Goal: Task Accomplishment & Management: Use online tool/utility

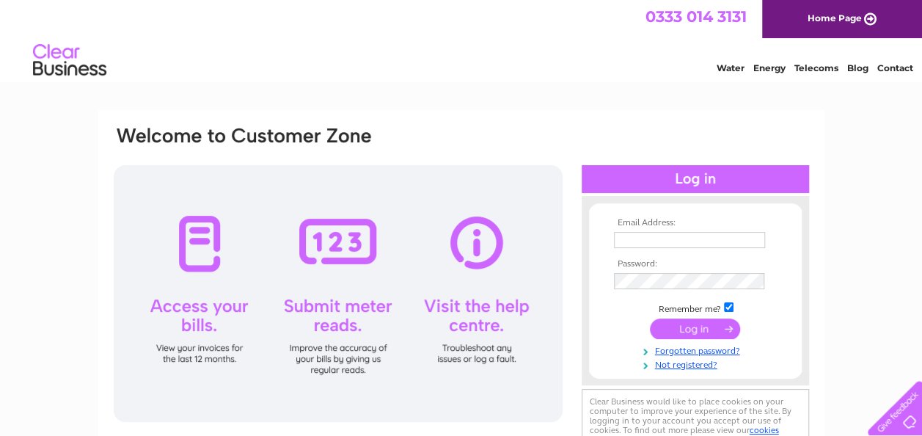
type input "ilona.soffe@aocarchaeology.com"
click at [695, 326] on input "submit" at bounding box center [695, 328] width 90 height 21
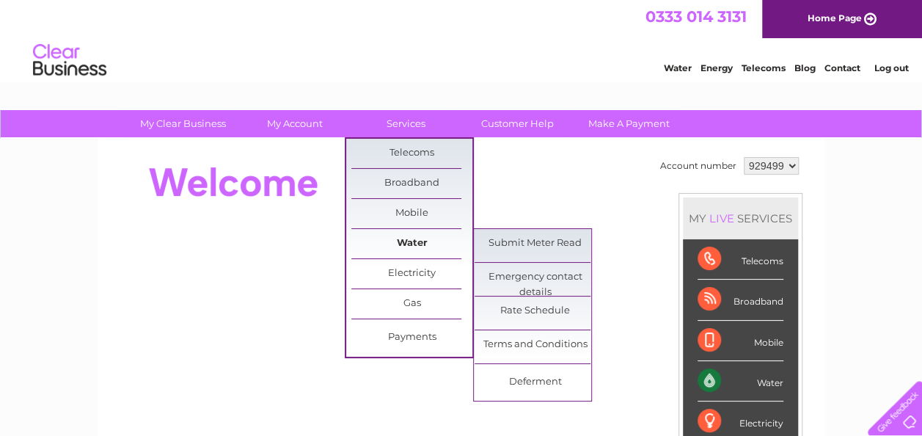
click at [423, 241] on link "Water" at bounding box center [411, 243] width 121 height 29
click at [521, 238] on link "Submit Meter Read" at bounding box center [535, 243] width 121 height 29
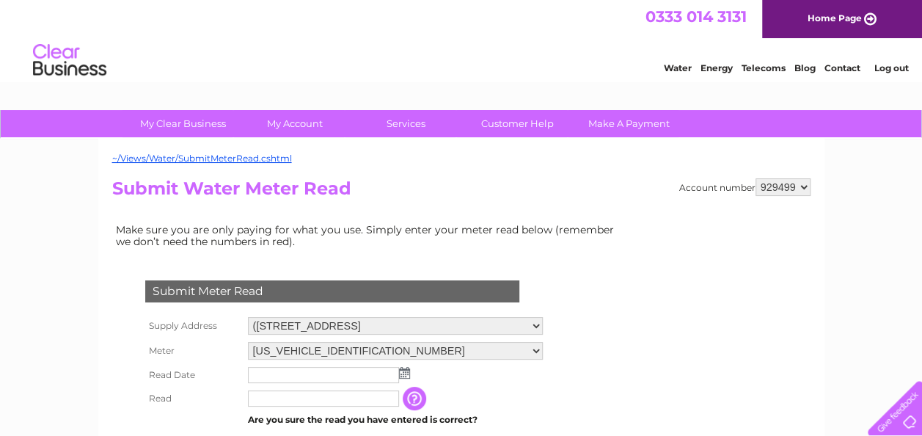
click at [409, 376] on img at bounding box center [404, 373] width 11 height 12
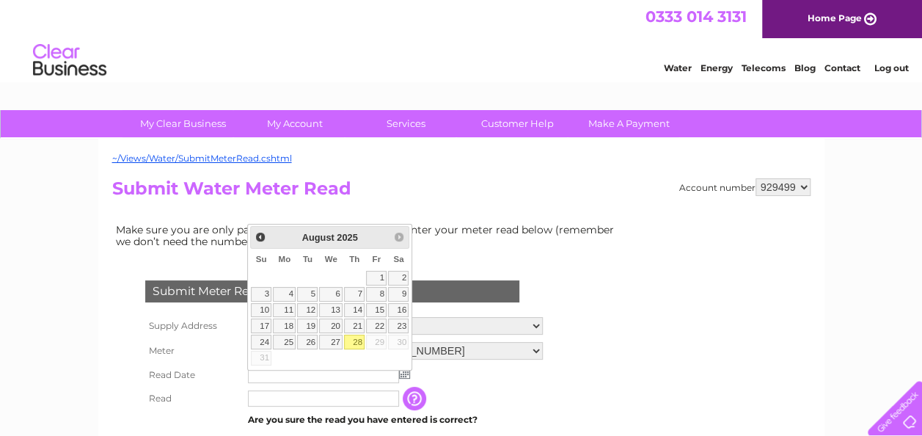
click at [357, 341] on link "28" at bounding box center [354, 342] width 21 height 15
type input "[DATE]"
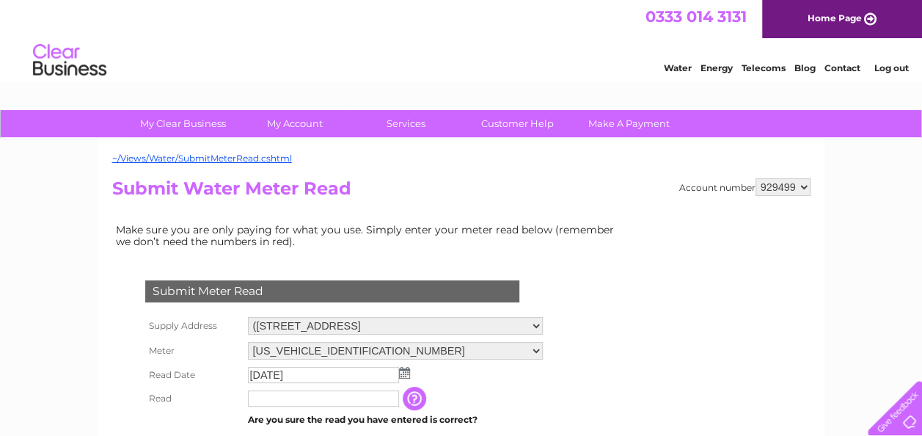
click at [313, 401] on input "text" at bounding box center [323, 398] width 151 height 16
click at [412, 395] on input "button" at bounding box center [416, 398] width 26 height 23
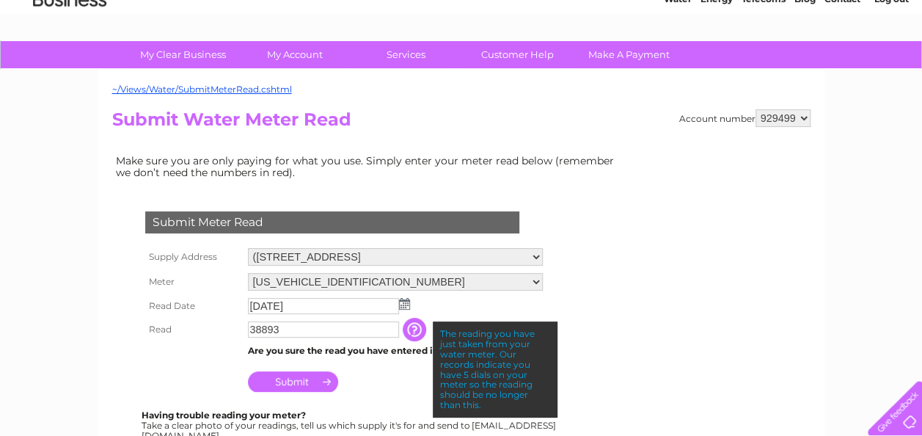
scroll to position [76, 0]
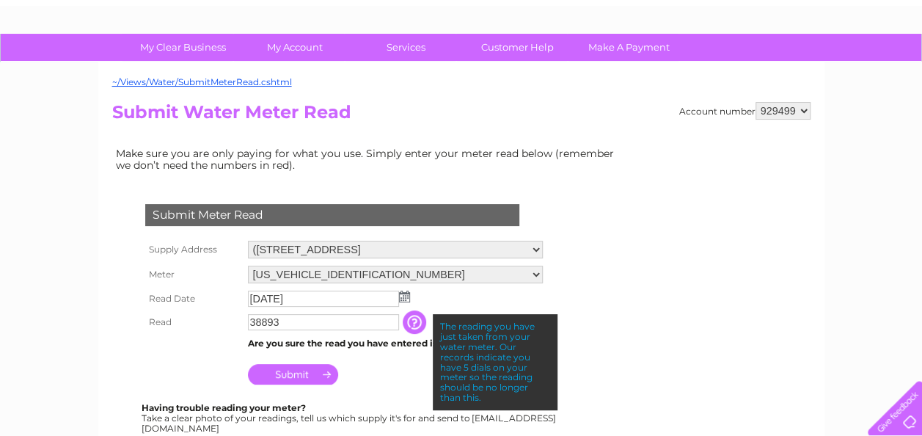
click at [291, 324] on input "38893" at bounding box center [323, 322] width 151 height 16
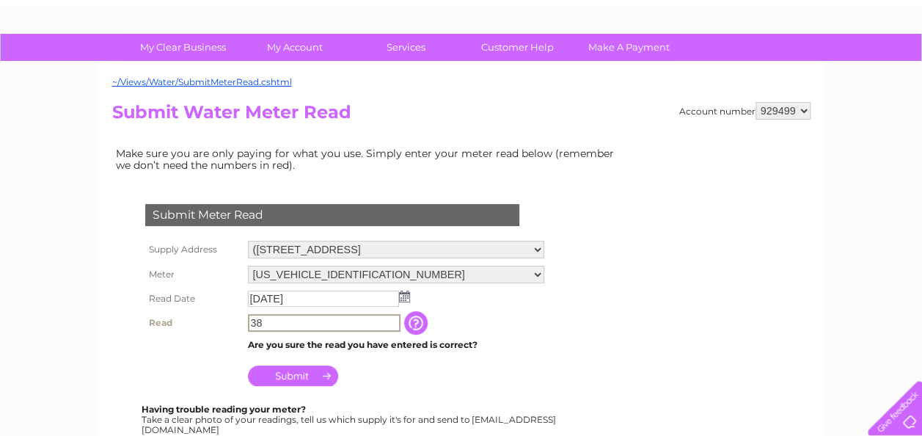
type input "3"
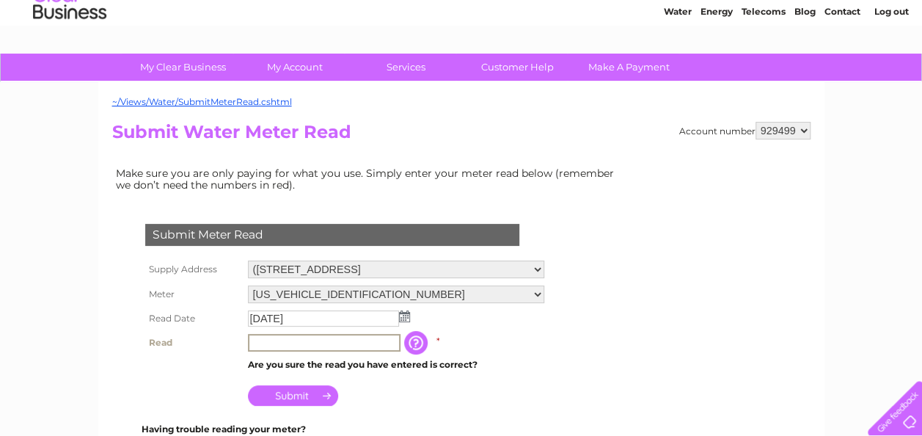
scroll to position [54, 0]
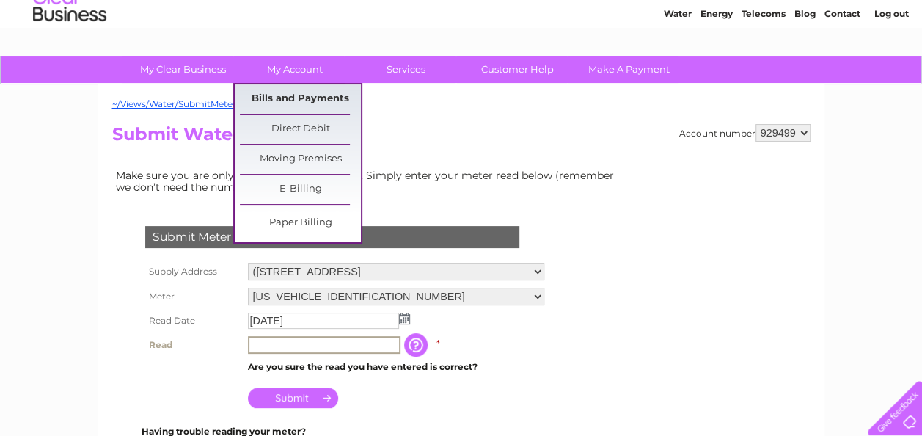
click at [307, 96] on link "Bills and Payments" at bounding box center [300, 98] width 121 height 29
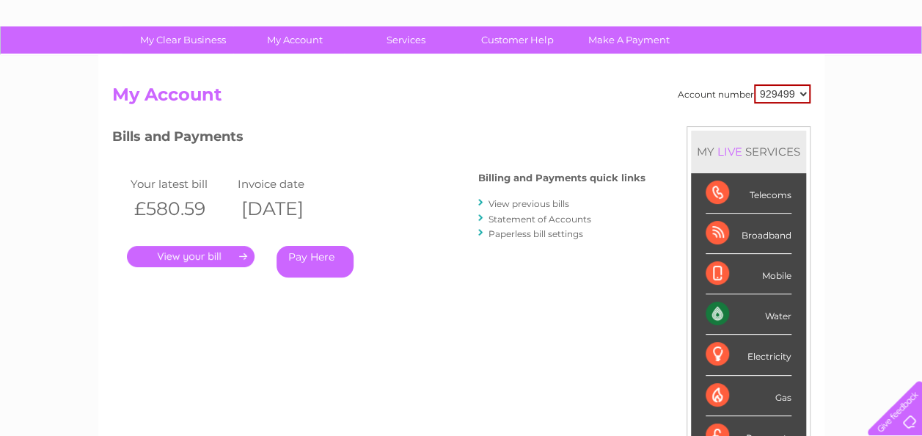
scroll to position [118, 0]
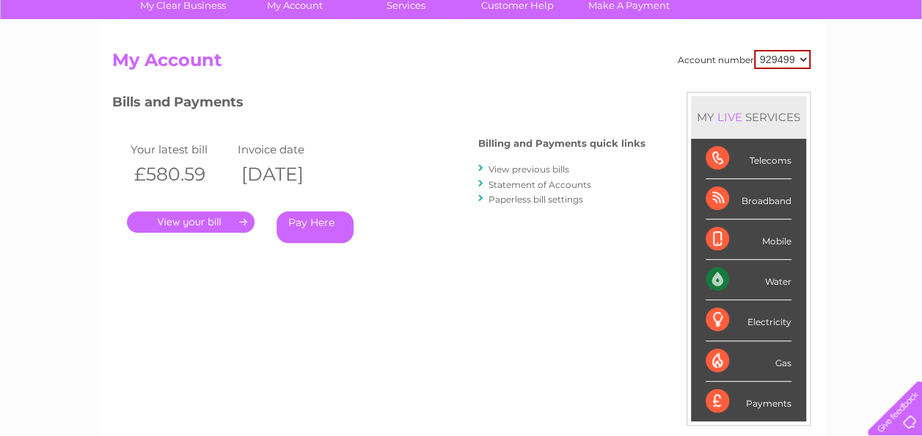
click at [180, 222] on link "." at bounding box center [191, 221] width 128 height 21
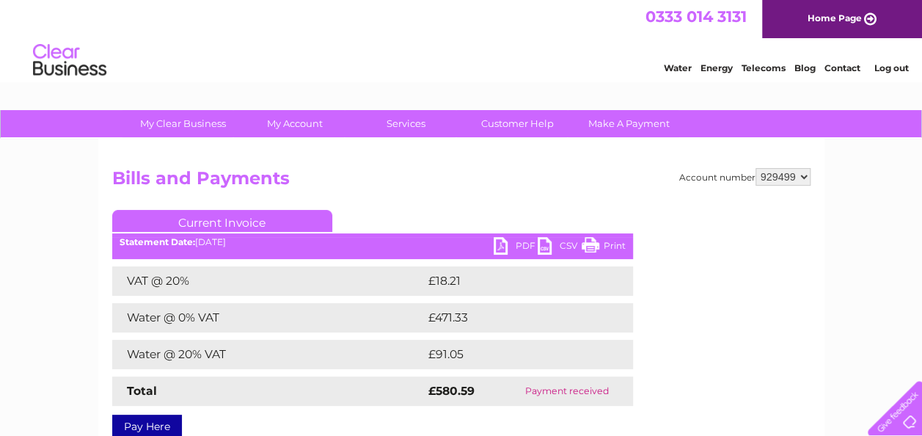
click at [521, 242] on link "PDF" at bounding box center [516, 247] width 44 height 21
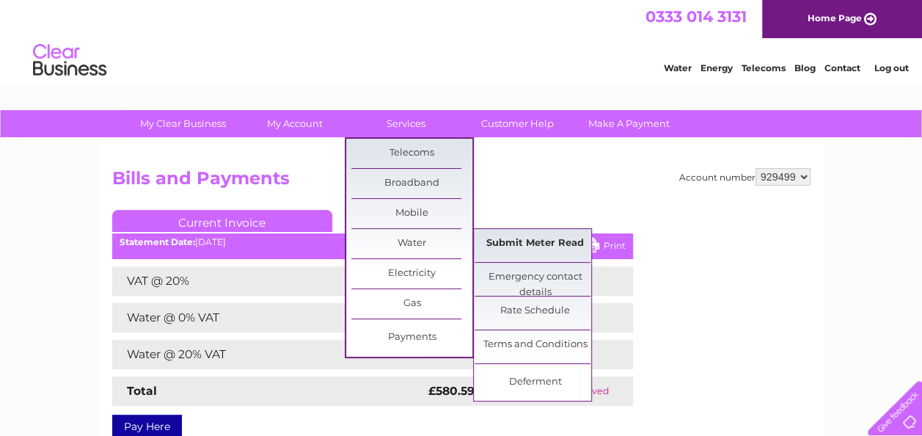
click at [534, 244] on link "Submit Meter Read" at bounding box center [535, 243] width 121 height 29
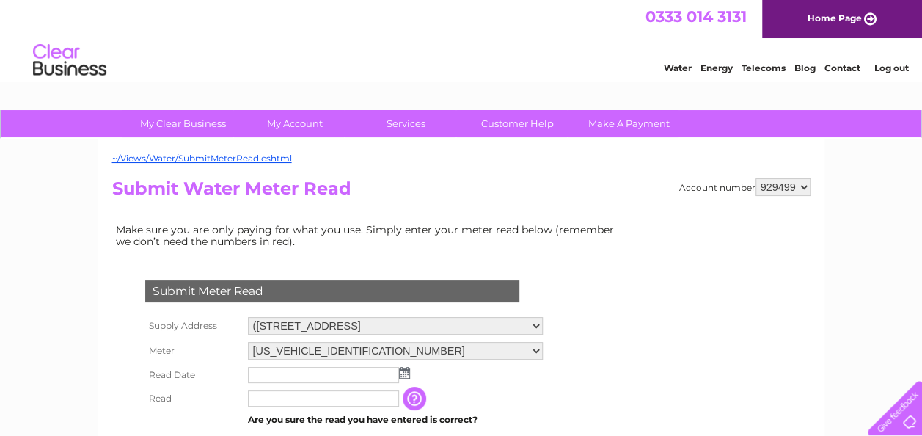
click at [357, 399] on input "text" at bounding box center [323, 398] width 151 height 16
click at [348, 384] on td at bounding box center [396, 374] width 304 height 23
click at [401, 374] on img at bounding box center [404, 373] width 11 height 12
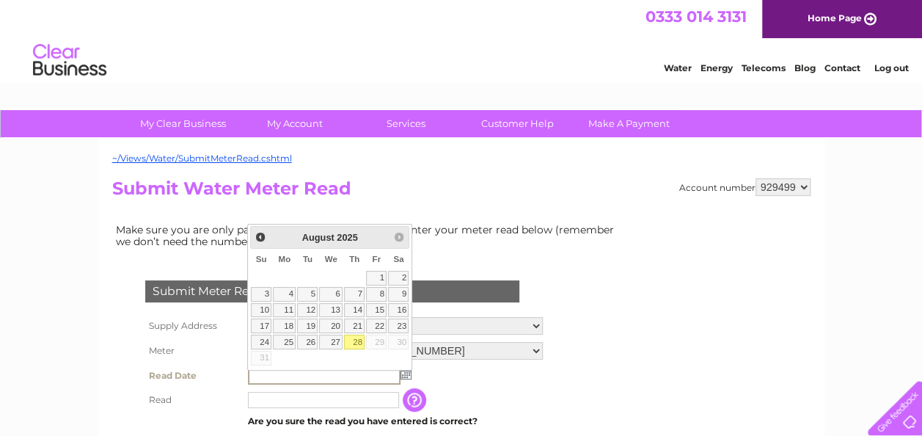
click at [355, 340] on link "28" at bounding box center [354, 342] width 21 height 15
type input "[DATE]"
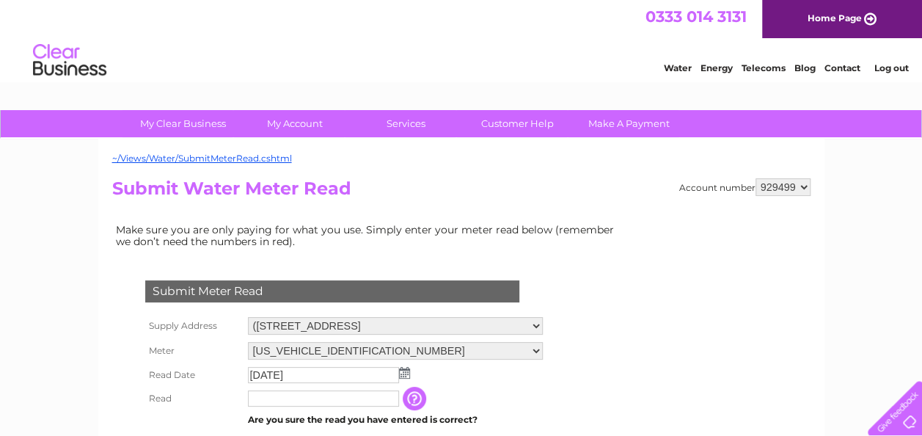
click at [337, 396] on input "text" at bounding box center [323, 398] width 151 height 16
click at [415, 395] on input "button" at bounding box center [416, 398] width 26 height 23
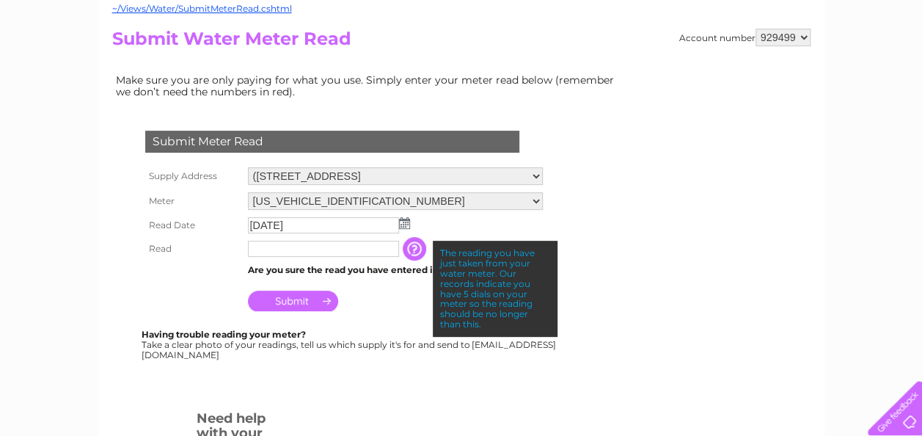
scroll to position [165, 0]
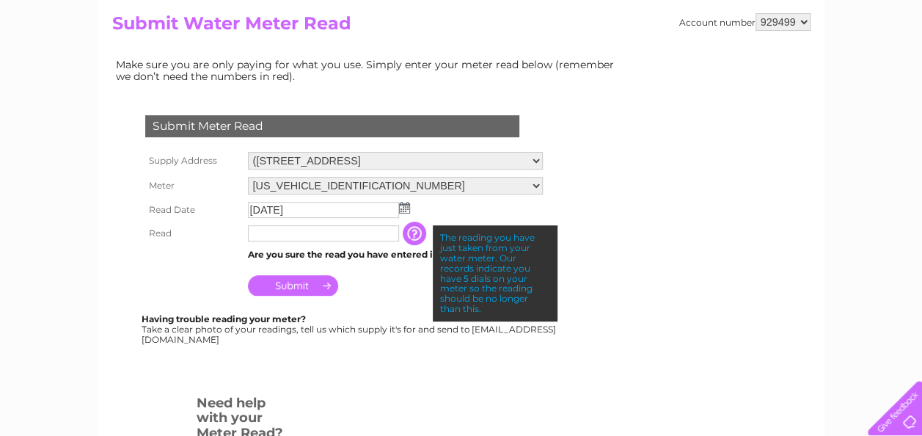
click at [288, 233] on input "text" at bounding box center [323, 233] width 151 height 16
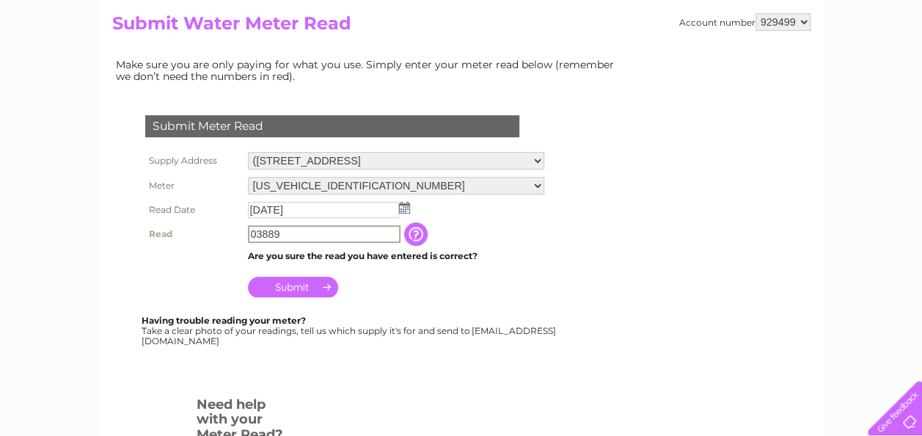
type input "03889"
click at [283, 286] on input "Submit" at bounding box center [293, 285] width 90 height 21
